Goal: Task Accomplishment & Management: Manage account settings

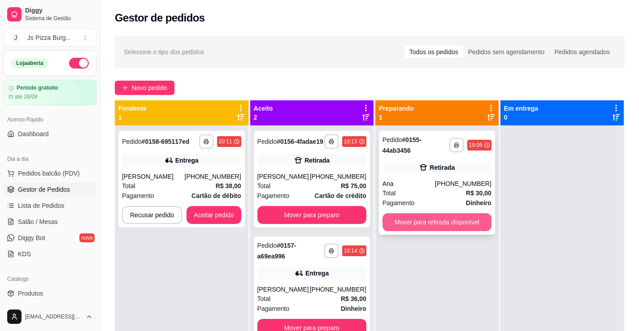
click at [431, 227] on button "Mover para retirada disponível" at bounding box center [437, 222] width 109 height 18
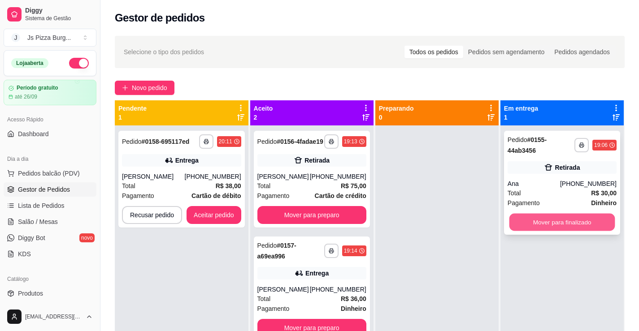
click at [523, 229] on button "Mover para finalizado" at bounding box center [562, 222] width 106 height 17
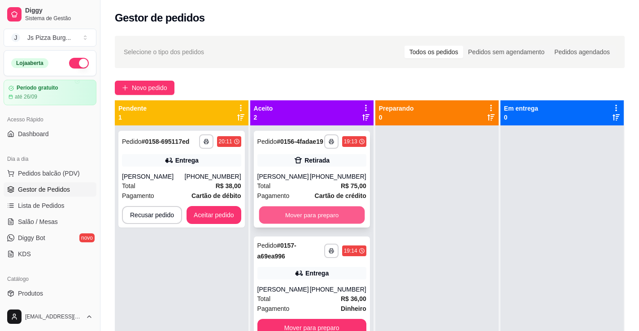
click at [331, 211] on button "Mover para preparo" at bounding box center [312, 215] width 106 height 17
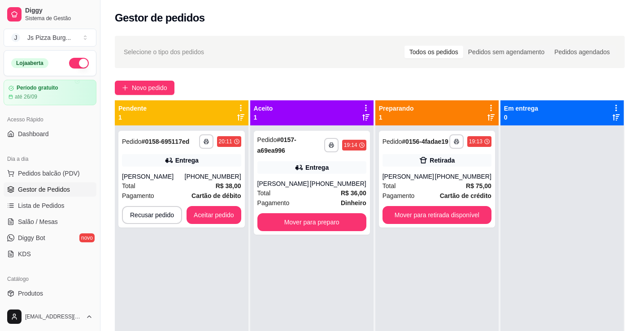
click at [339, 236] on div "**********" at bounding box center [311, 291] width 123 height 331
click at [337, 228] on button "Mover para preparo" at bounding box center [312, 222] width 106 height 17
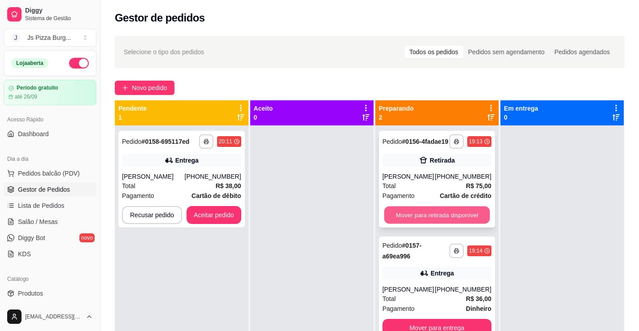
click at [452, 217] on button "Mover para retirada disponível" at bounding box center [437, 215] width 106 height 17
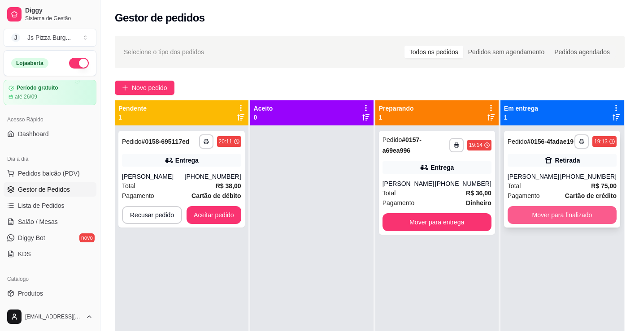
click at [526, 219] on button "Mover para finalizado" at bounding box center [562, 215] width 109 height 18
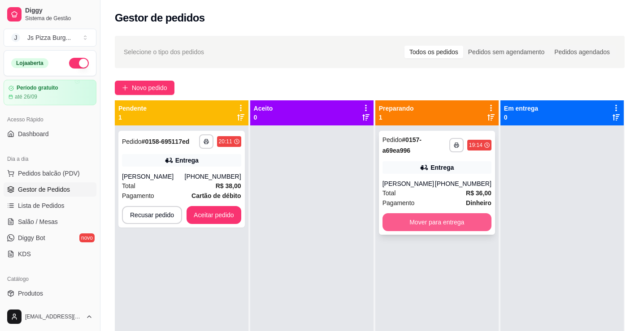
click at [474, 228] on button "Mover para entrega" at bounding box center [437, 222] width 109 height 18
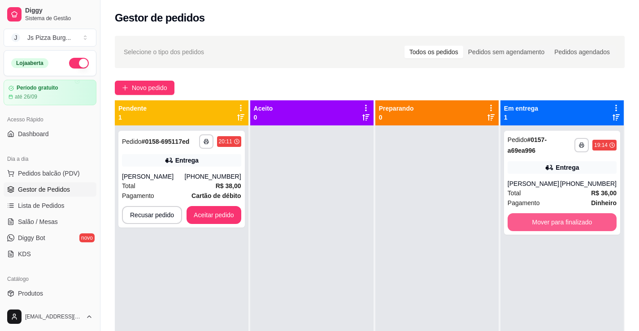
click at [537, 225] on button "Mover para finalizado" at bounding box center [562, 222] width 109 height 18
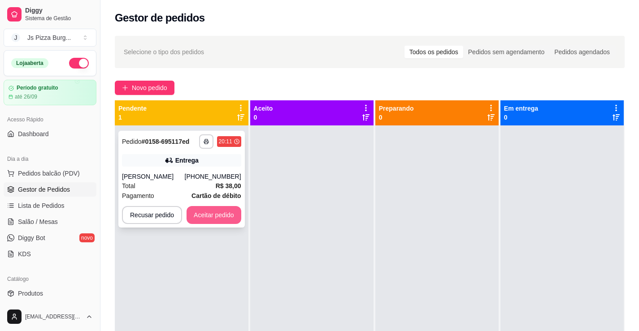
click at [224, 218] on button "Aceitar pedido" at bounding box center [214, 215] width 55 height 18
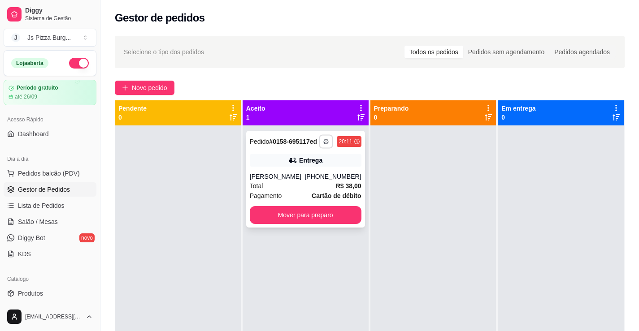
click at [325, 142] on rect "button" at bounding box center [326, 143] width 3 height 2
click at [299, 171] on button "IMPRESSORA" at bounding box center [299, 173] width 63 height 14
click at [323, 141] on icon "button" at bounding box center [325, 141] width 5 height 5
click at [318, 167] on button "IMPRESSORA" at bounding box center [299, 173] width 63 height 14
drag, startPoint x: 318, startPoint y: 167, endPoint x: 587, endPoint y: 258, distance: 283.6
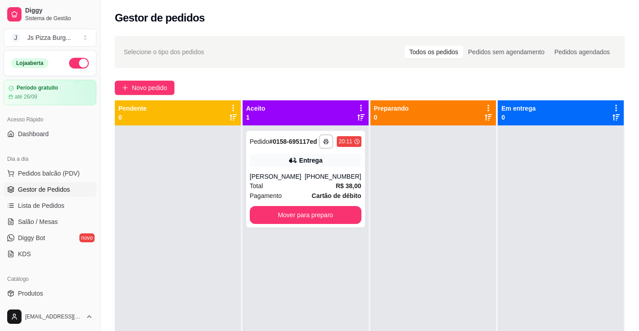
click at [587, 258] on div at bounding box center [561, 291] width 126 height 331
click at [334, 209] on button "Mover para preparo" at bounding box center [305, 215] width 108 height 17
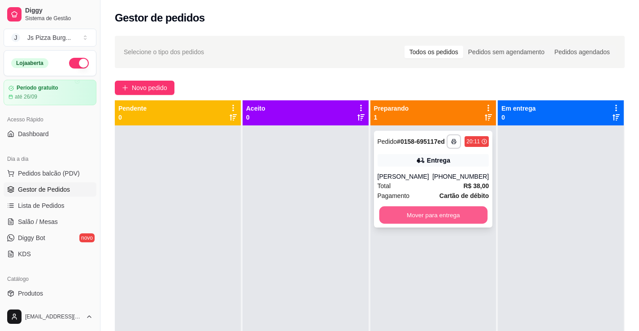
click at [408, 222] on button "Mover para entrega" at bounding box center [433, 215] width 108 height 17
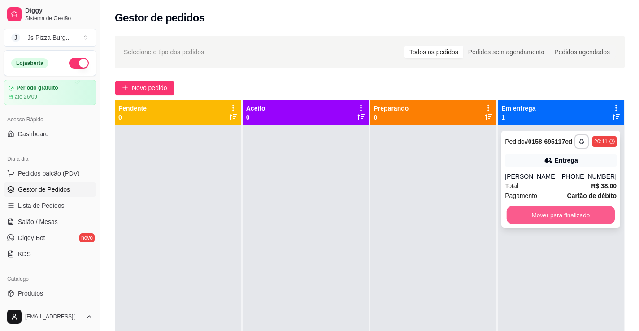
click at [513, 210] on button "Mover para finalizado" at bounding box center [561, 215] width 108 height 17
